Goal: Information Seeking & Learning: Check status

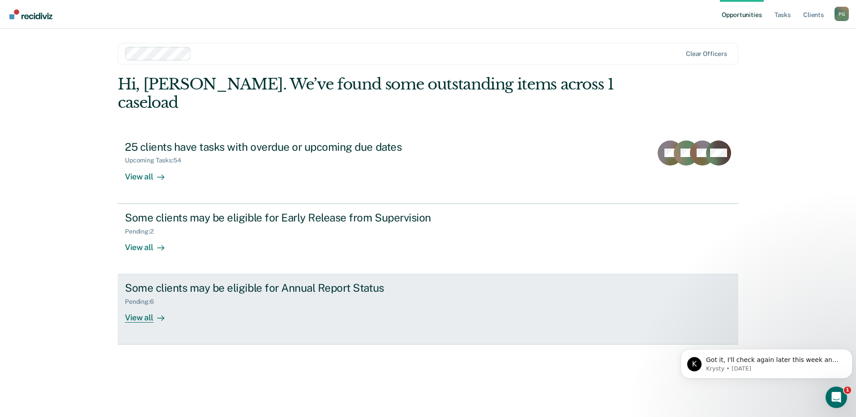
click at [147, 306] on div "View all" at bounding box center [150, 314] width 50 height 17
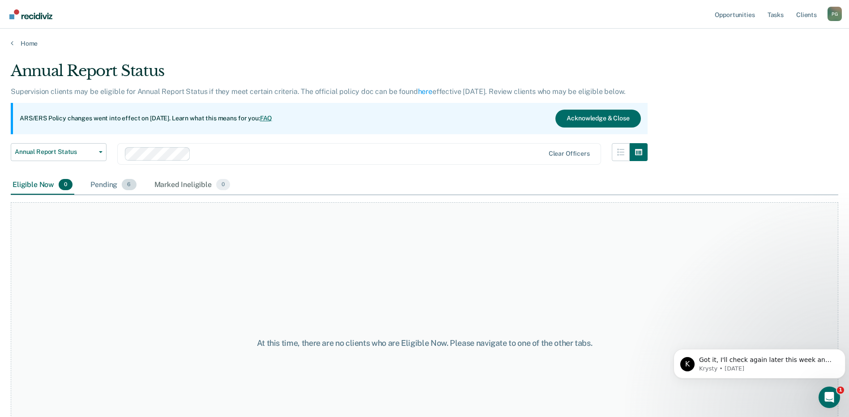
click at [115, 184] on div "Pending 6" at bounding box center [113, 185] width 49 height 20
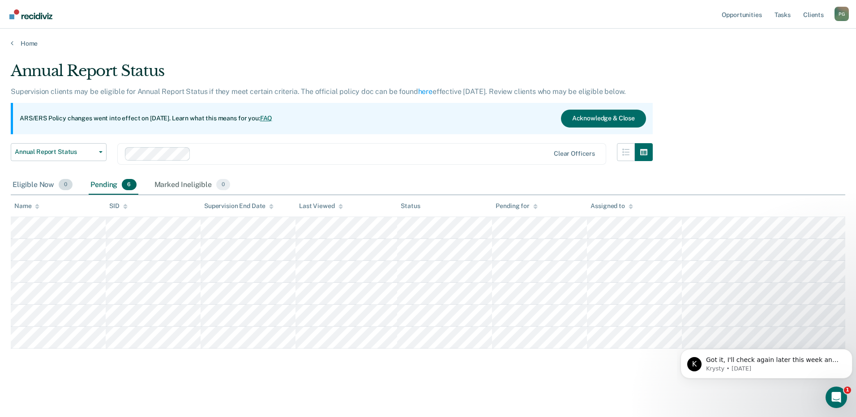
click at [41, 180] on div "Eligible Now 0" at bounding box center [43, 185] width 64 height 20
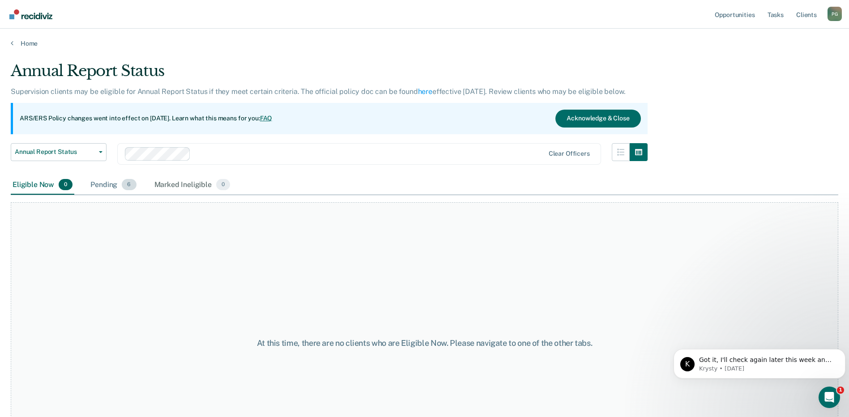
click at [100, 183] on div "Pending 6" at bounding box center [113, 185] width 49 height 20
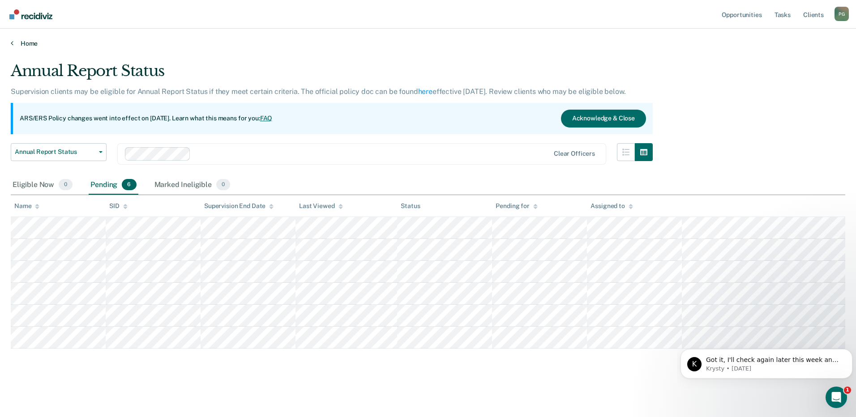
click at [20, 40] on link "Home" at bounding box center [428, 43] width 834 height 8
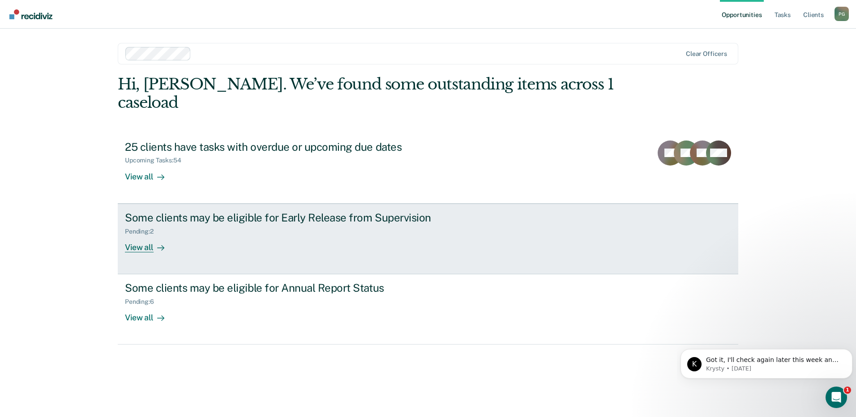
click at [144, 235] on div "View all" at bounding box center [150, 243] width 50 height 17
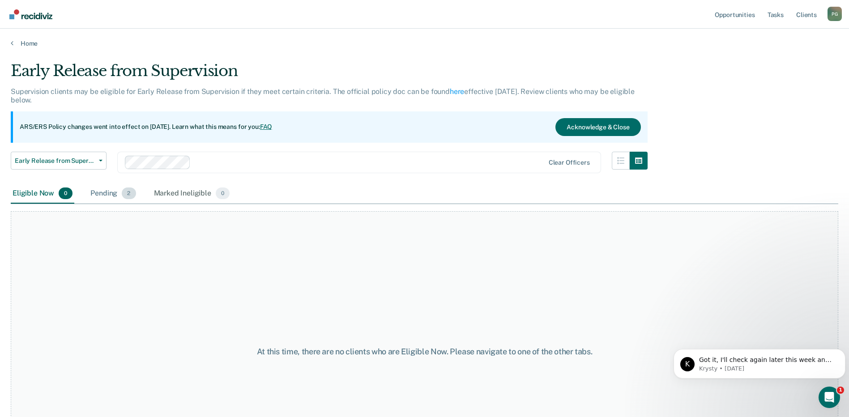
click at [107, 192] on div "Pending 2" at bounding box center [113, 194] width 49 height 20
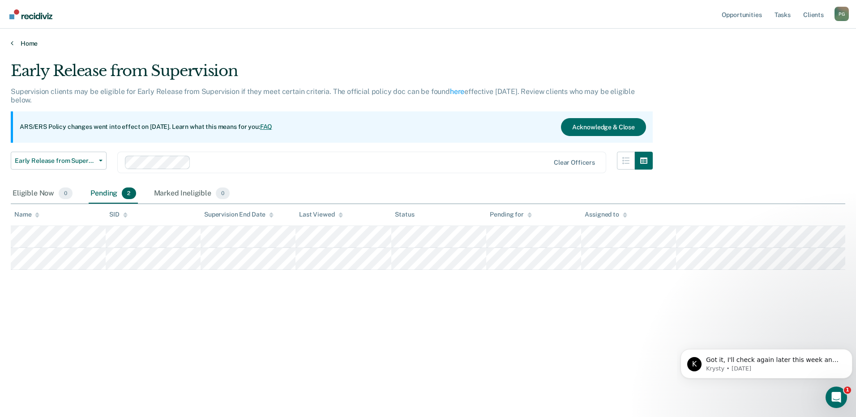
click at [30, 42] on link "Home" at bounding box center [428, 43] width 834 height 8
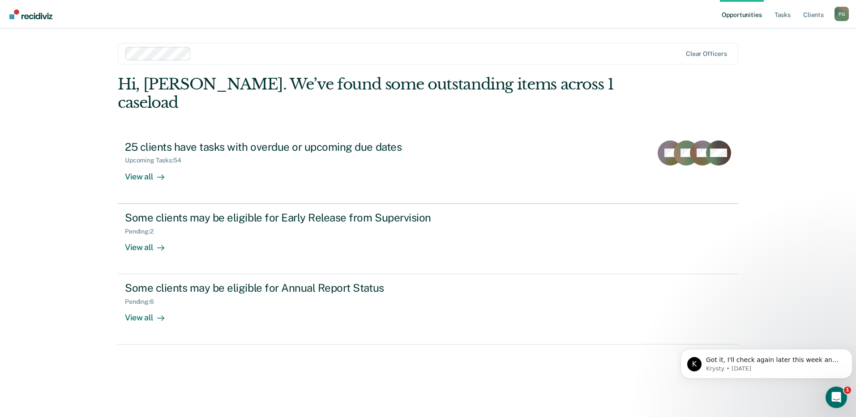
click at [302, 377] on div "Hi, [PERSON_NAME]. We’ve found some outstanding items across 1 caseload 25 clie…" at bounding box center [428, 233] width 620 height 317
